Goal: Use online tool/utility: Use online tool/utility

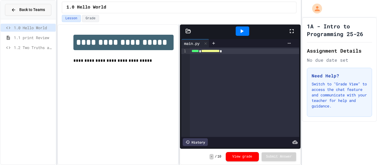
click at [23, 14] on button "Back to Teams" at bounding box center [28, 10] width 46 height 12
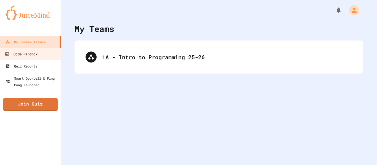
click at [13, 55] on div "Code Sandbox" at bounding box center [21, 54] width 33 height 7
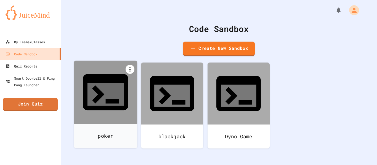
click at [130, 69] on icon at bounding box center [129, 69] width 1 height 4
click at [107, 87] on div at bounding box center [188, 82] width 377 height 165
click at [110, 94] on div at bounding box center [105, 92] width 63 height 63
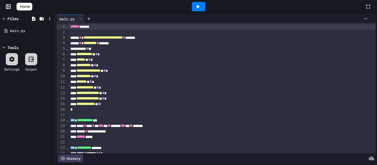
click at [200, 102] on div "**********" at bounding box center [222, 105] width 307 height 6
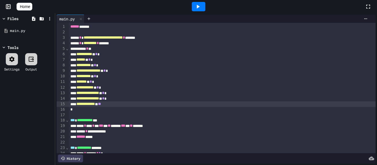
click at [199, 6] on icon at bounding box center [197, 6] width 7 height 7
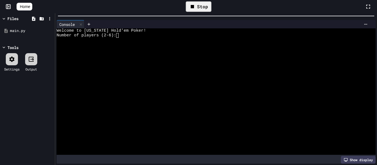
click at [205, 12] on div "**********" at bounding box center [188, 82] width 377 height 165
click at [142, 40] on div at bounding box center [213, 40] width 313 height 5
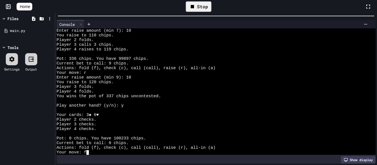
scroll to position [225, 0]
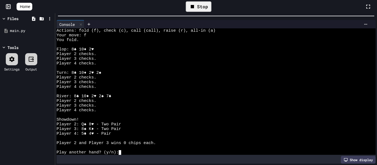
click at [189, 15] on div at bounding box center [216, 16] width 322 height 6
click at [202, 7] on div "Stop" at bounding box center [199, 6] width 26 height 10
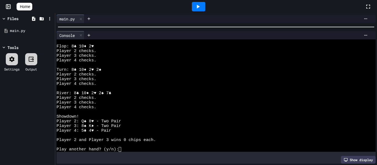
scroll to position [239, 0]
click at [239, 28] on div at bounding box center [216, 27] width 322 height 6
click at [203, 10] on div at bounding box center [199, 6] width 14 height 9
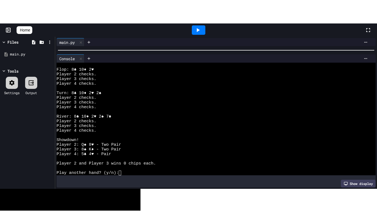
scroll to position [0, 0]
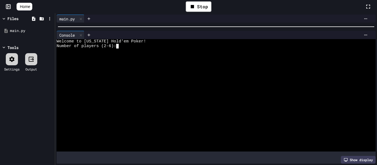
click at [195, 57] on div at bounding box center [213, 55] width 313 height 5
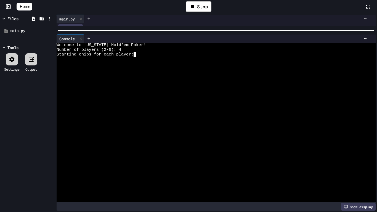
click at [150, 59] on div at bounding box center [213, 59] width 313 height 5
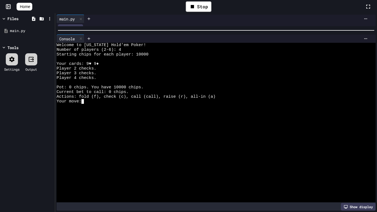
click at [95, 101] on div "Your move:" at bounding box center [213, 101] width 313 height 5
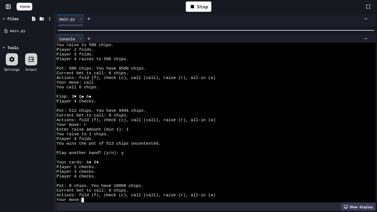
scroll to position [66, 0]
click at [114, 165] on div "Player 4 checks." at bounding box center [213, 176] width 313 height 5
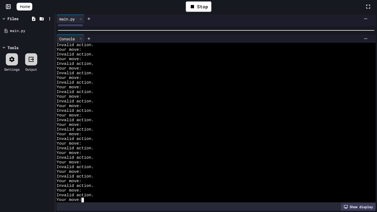
scroll to position [1341, 0]
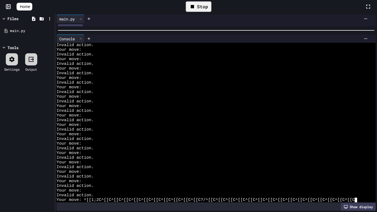
click at [208, 7] on div "Stop" at bounding box center [199, 6] width 26 height 10
click at [204, 10] on div at bounding box center [199, 6] width 14 height 9
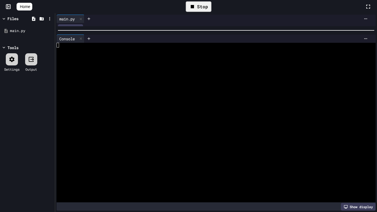
scroll to position [0, 0]
click at [184, 59] on div at bounding box center [213, 59] width 313 height 5
